Goal: Check status: Check status

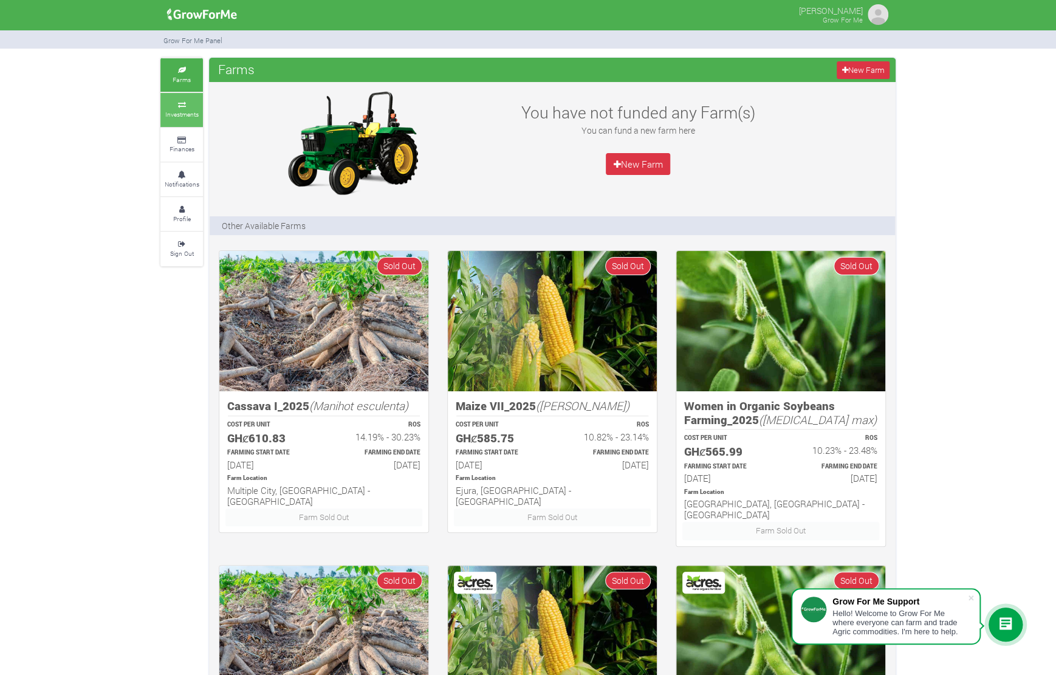
click at [182, 112] on small "Investments" at bounding box center [181, 114] width 33 height 9
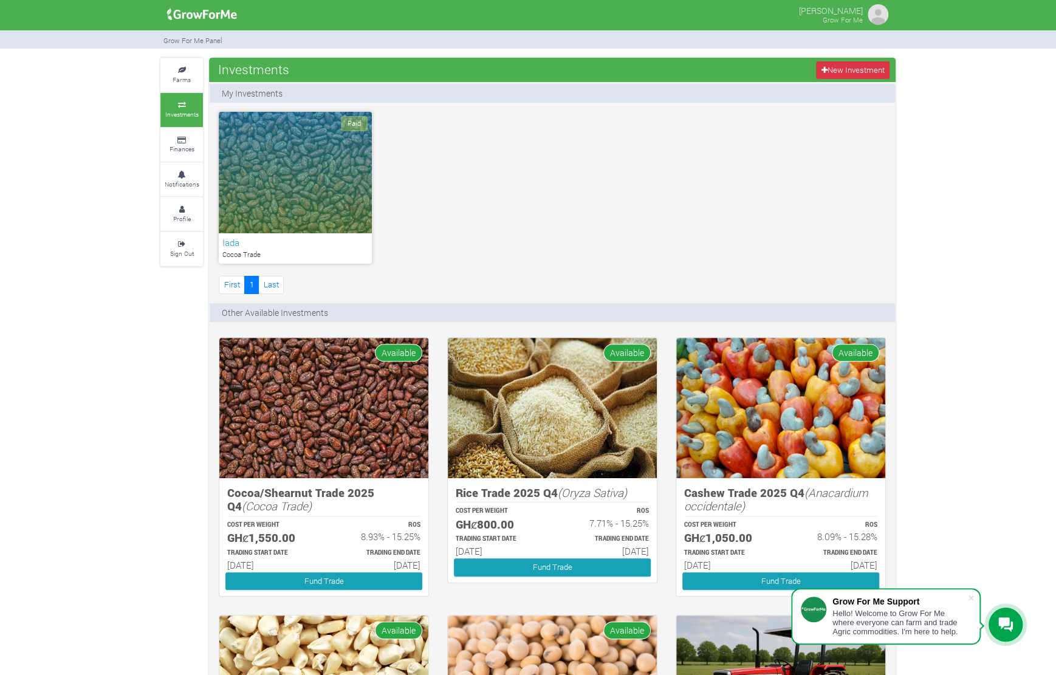
click at [328, 162] on div "Paid" at bounding box center [295, 173] width 153 height 122
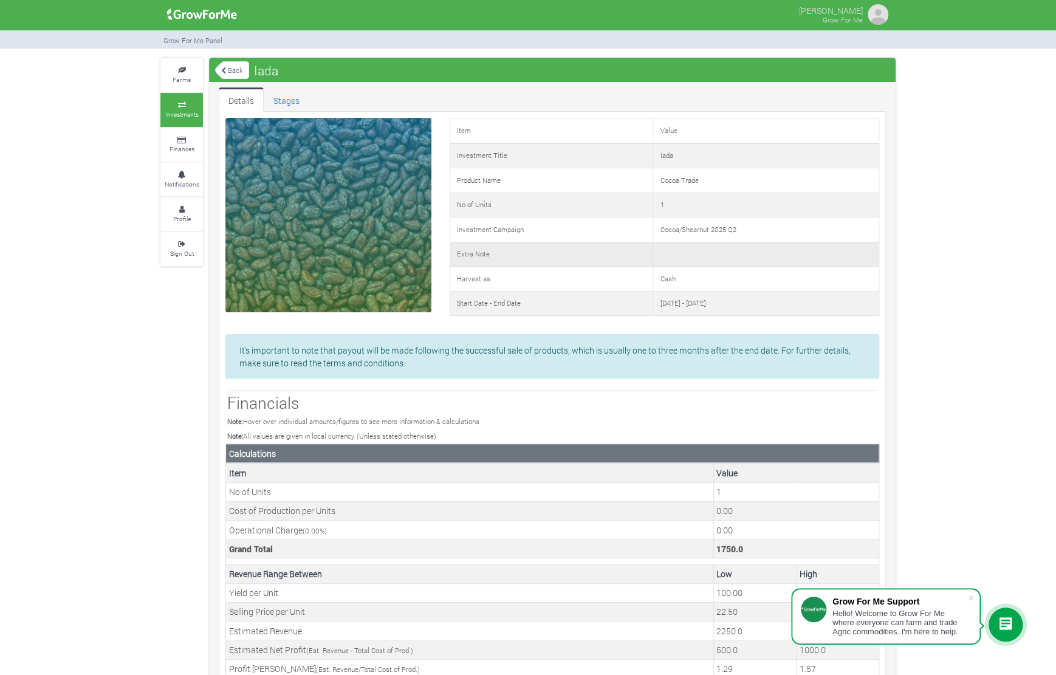
click at [508, 257] on td "Extra Note" at bounding box center [551, 254] width 203 height 25
click at [506, 279] on td "Harvest as" at bounding box center [551, 279] width 203 height 25
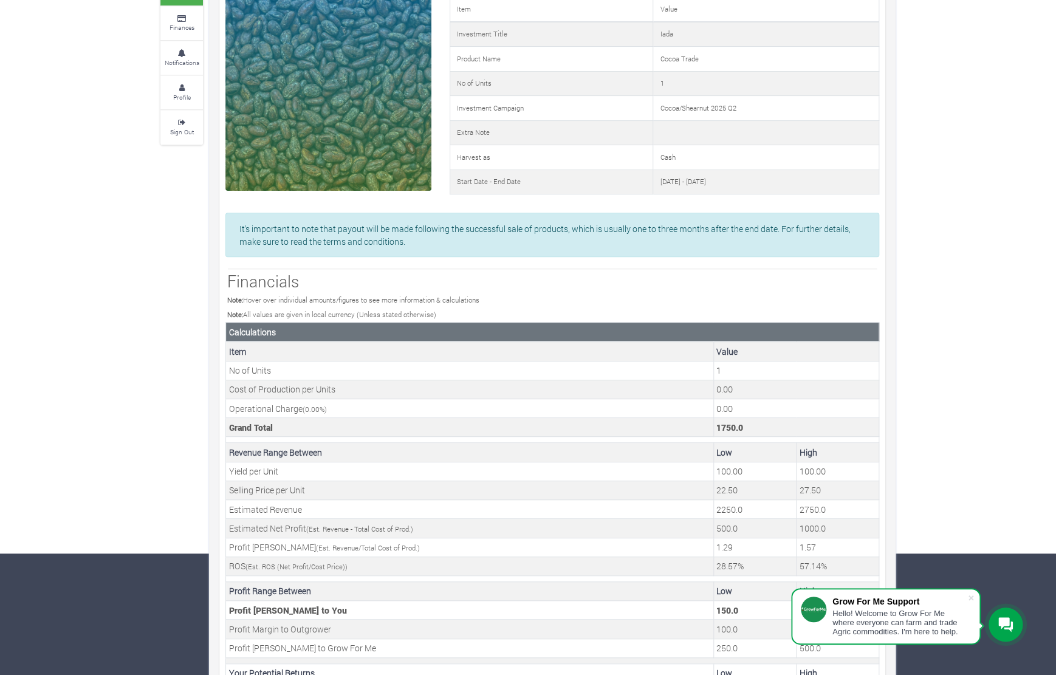
scroll to position [164, 0]
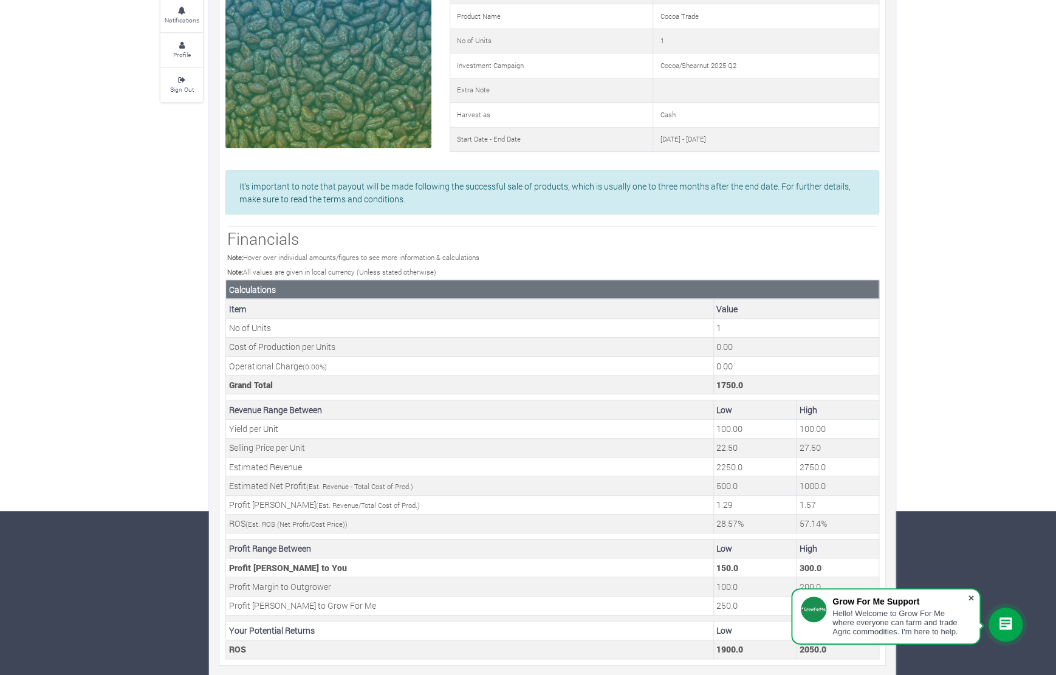
click at [971, 594] on span at bounding box center [971, 598] width 12 height 12
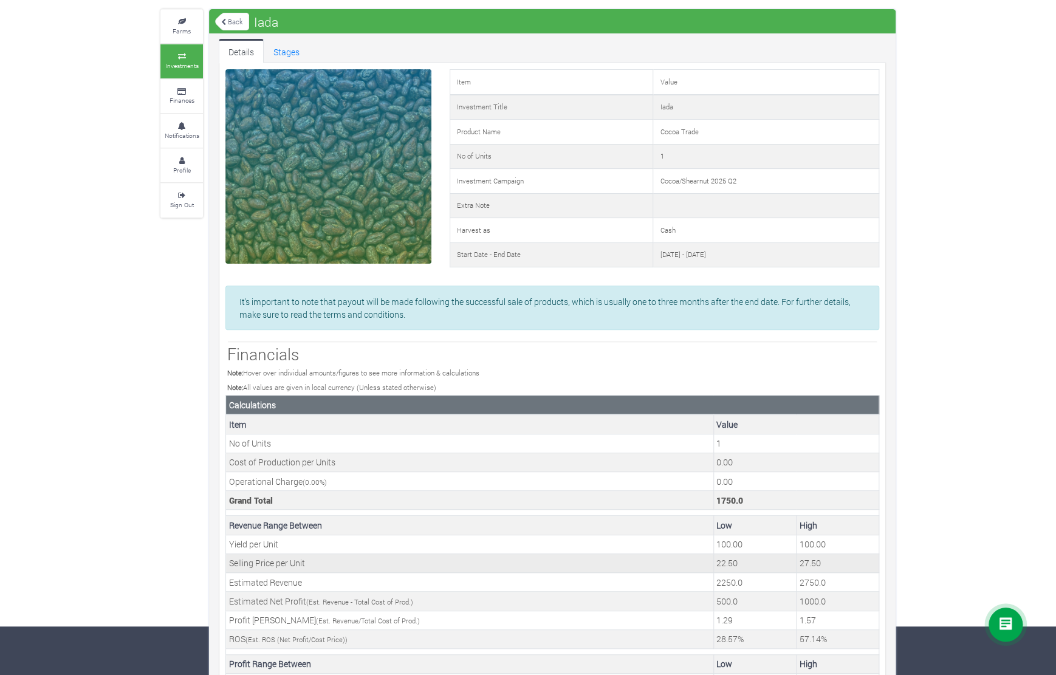
scroll to position [0, 0]
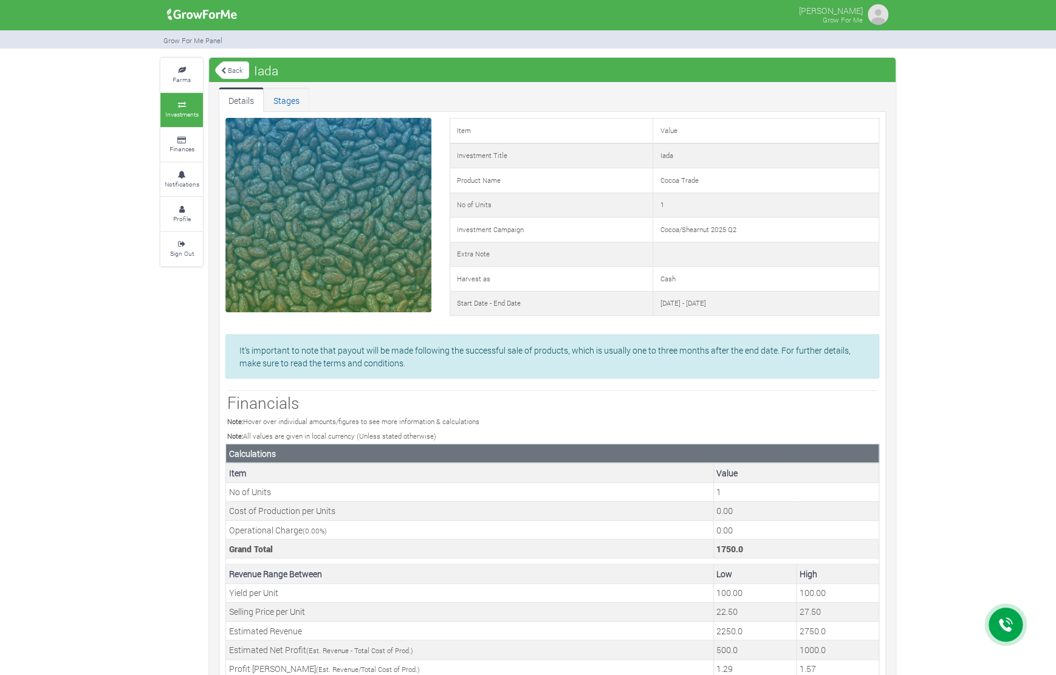
click at [280, 95] on link "Stages" at bounding box center [287, 100] width 46 height 24
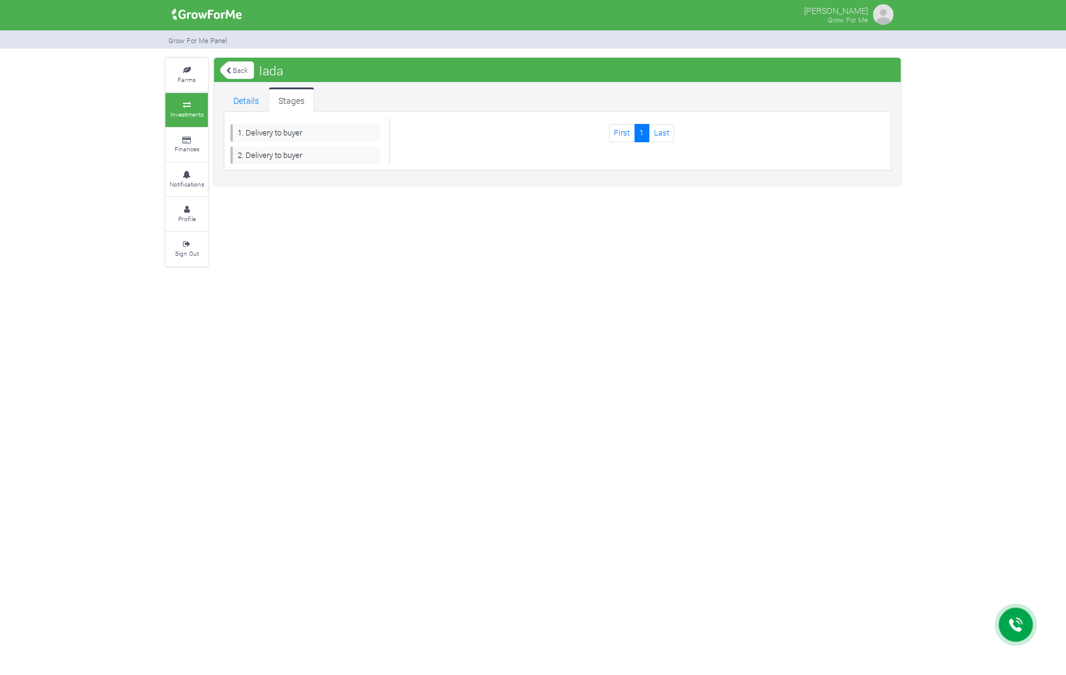
click at [242, 70] on link "Back" at bounding box center [237, 70] width 34 height 20
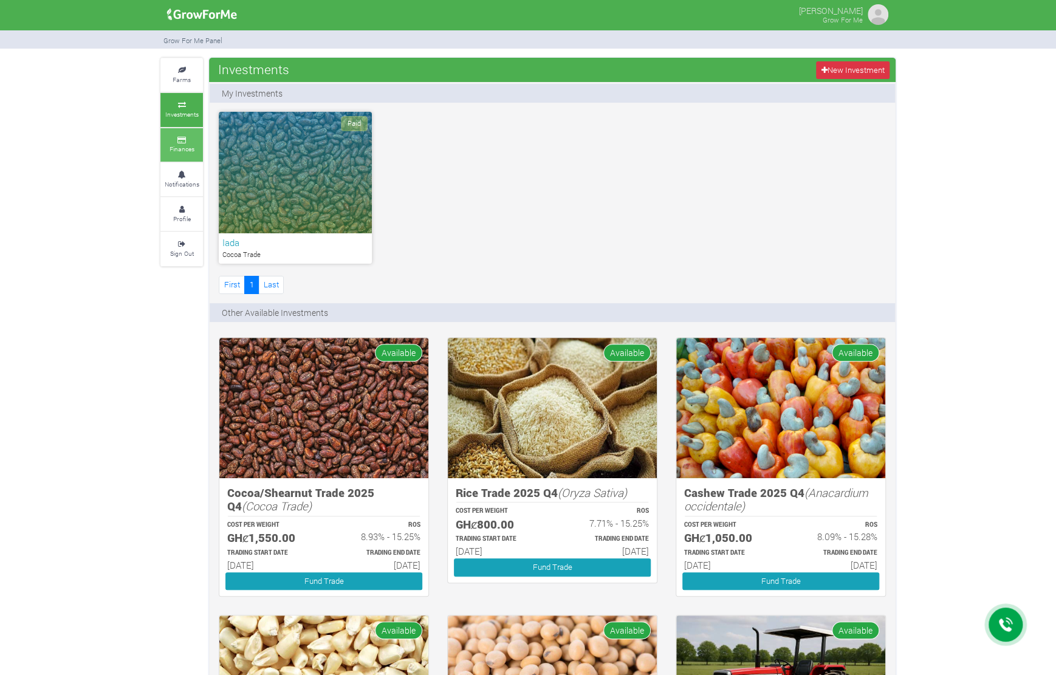
click at [181, 146] on small "Finances" at bounding box center [182, 149] width 25 height 9
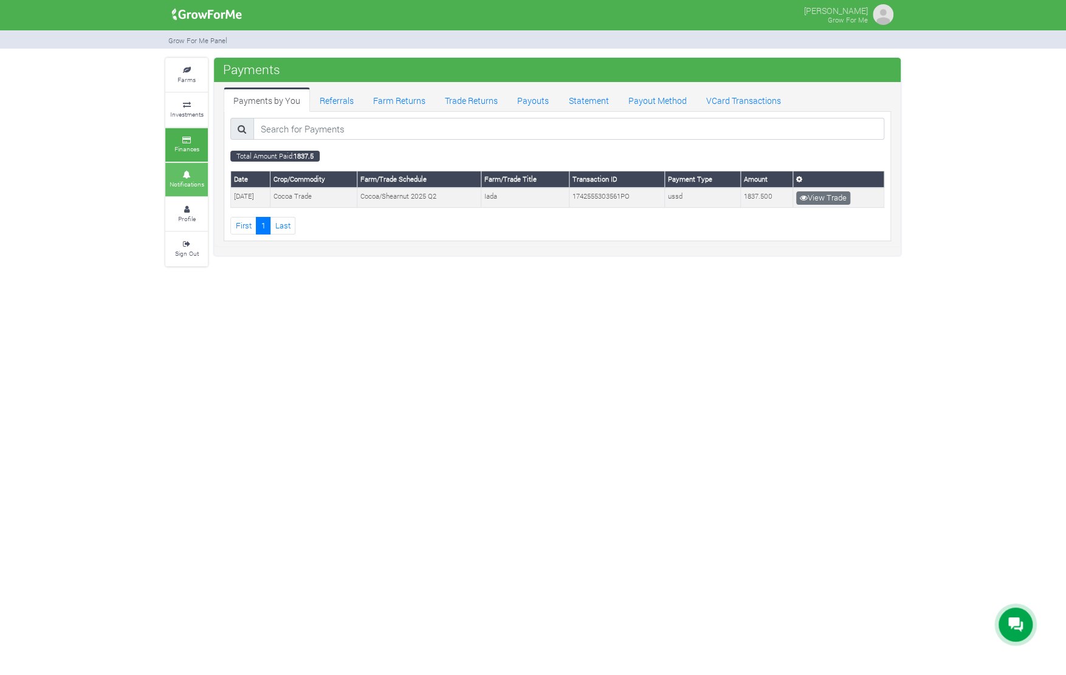
click at [180, 174] on icon at bounding box center [186, 175] width 36 height 6
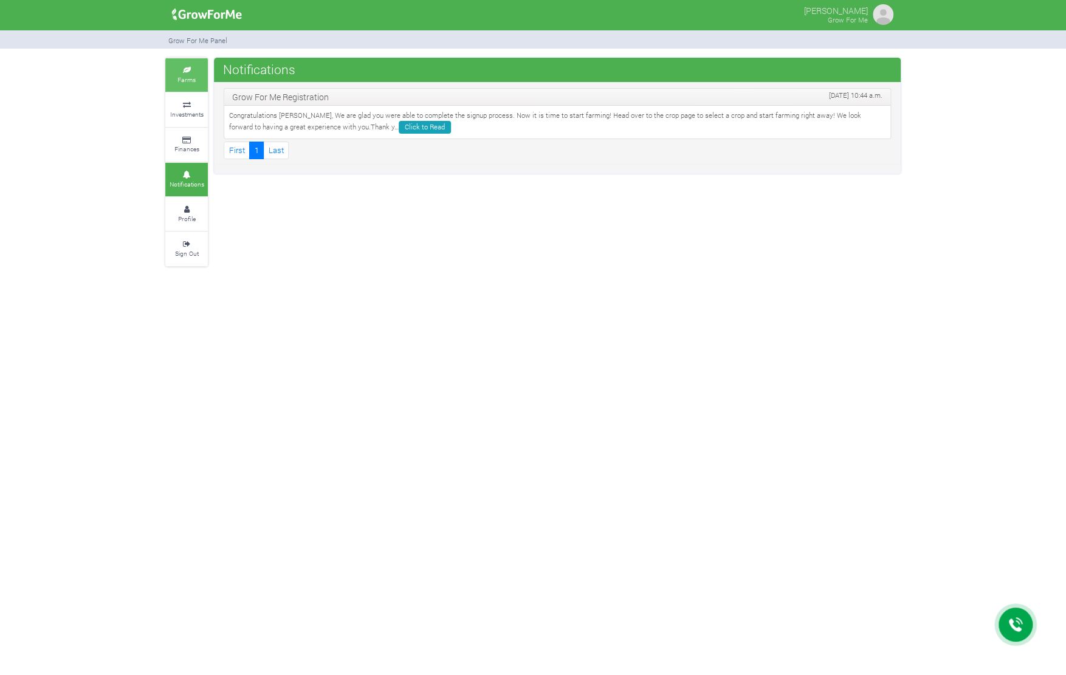
click at [201, 78] on link "Farms" at bounding box center [186, 74] width 43 height 33
